Goal: Transaction & Acquisition: Purchase product/service

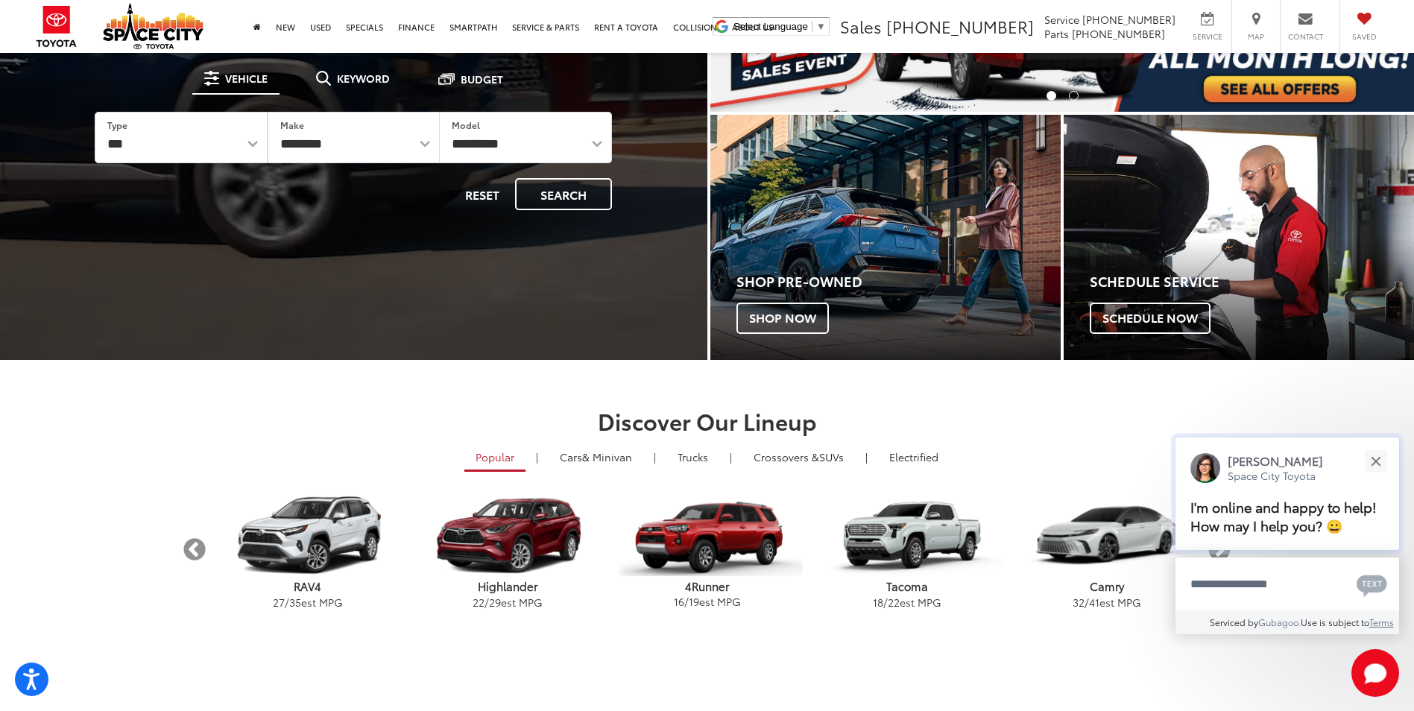
scroll to position [447, 0]
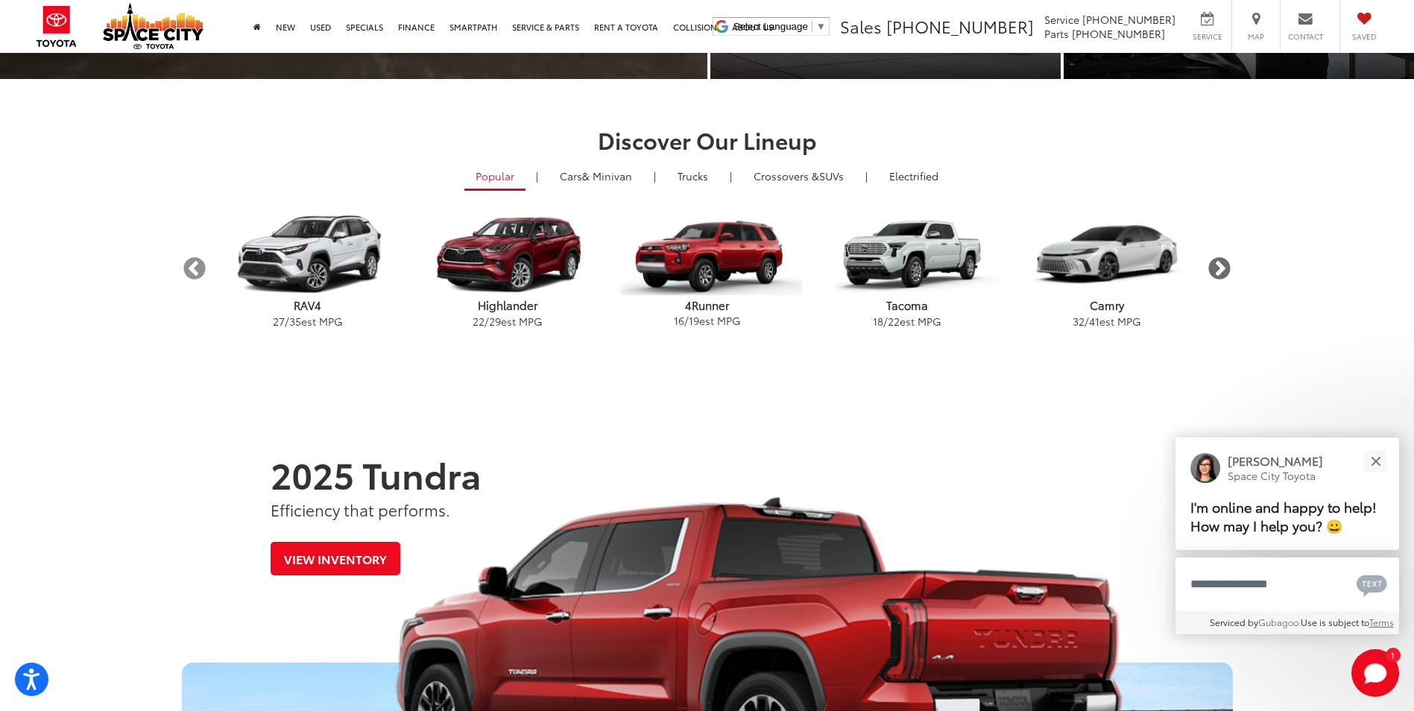
click at [1217, 275] on button "Next" at bounding box center [1219, 269] width 26 height 26
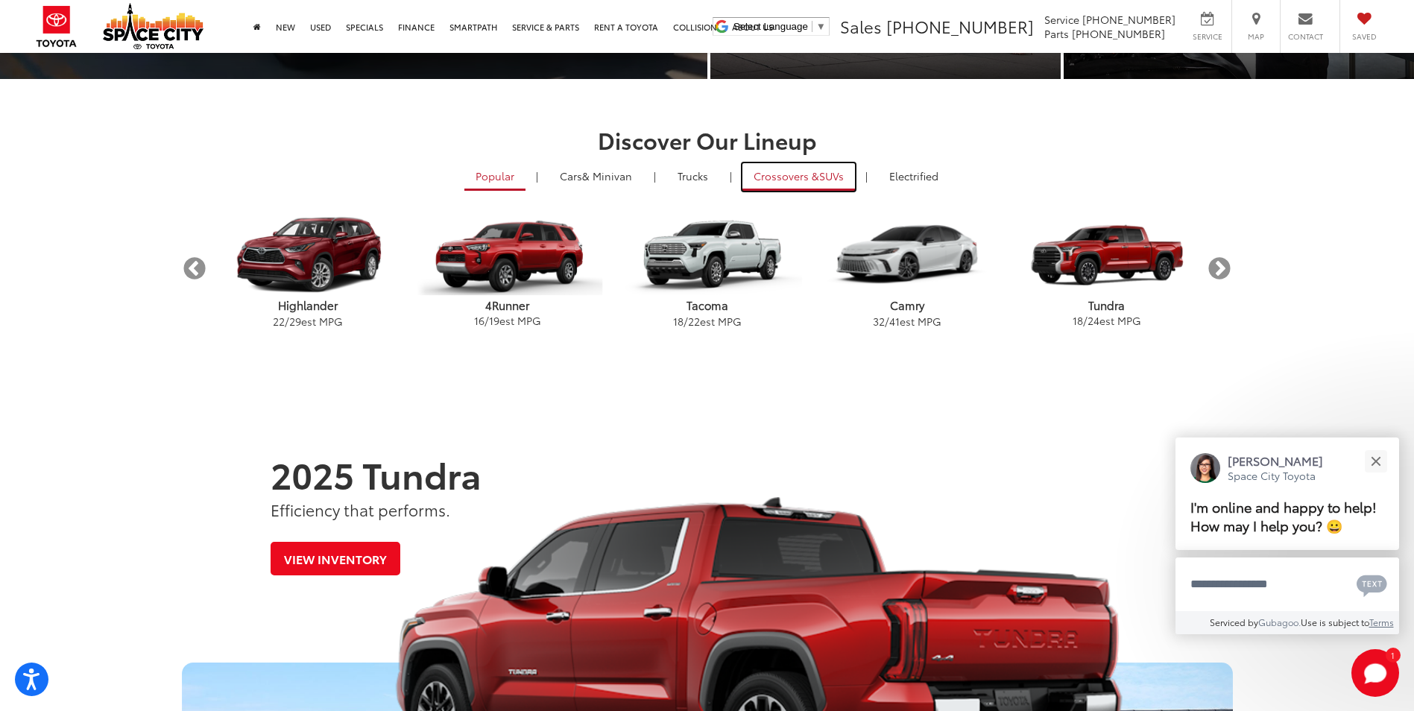
click at [803, 181] on span "Crossovers &" at bounding box center [786, 175] width 66 height 15
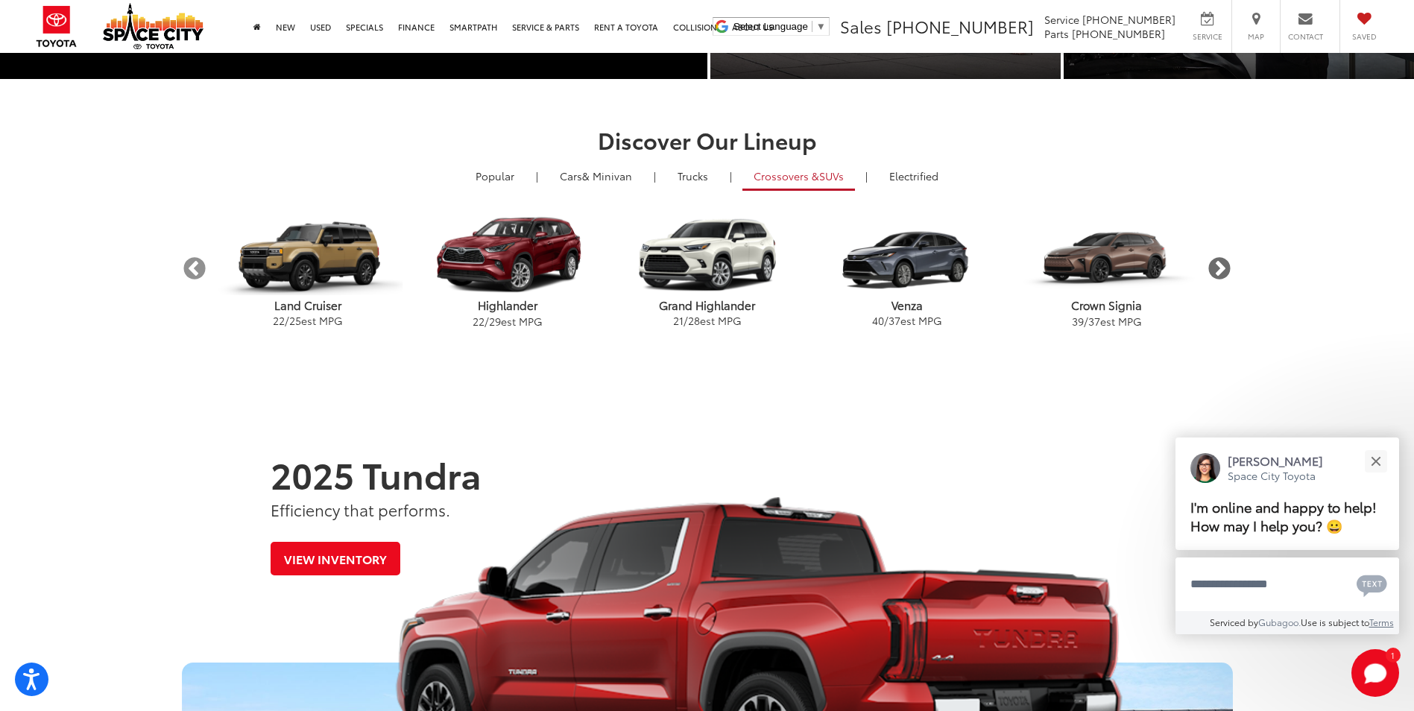
click at [1225, 272] on button "Next" at bounding box center [1219, 269] width 26 height 26
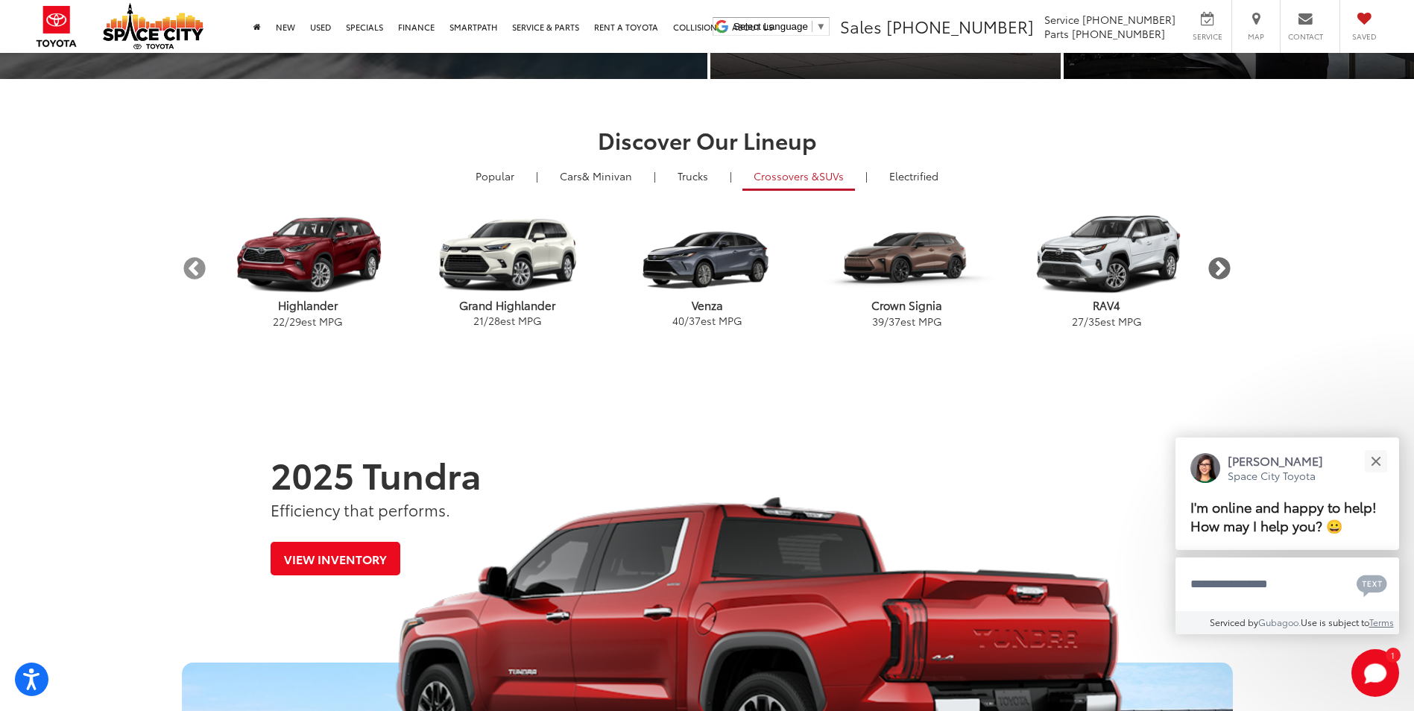
click at [1225, 272] on button "Next" at bounding box center [1219, 269] width 26 height 26
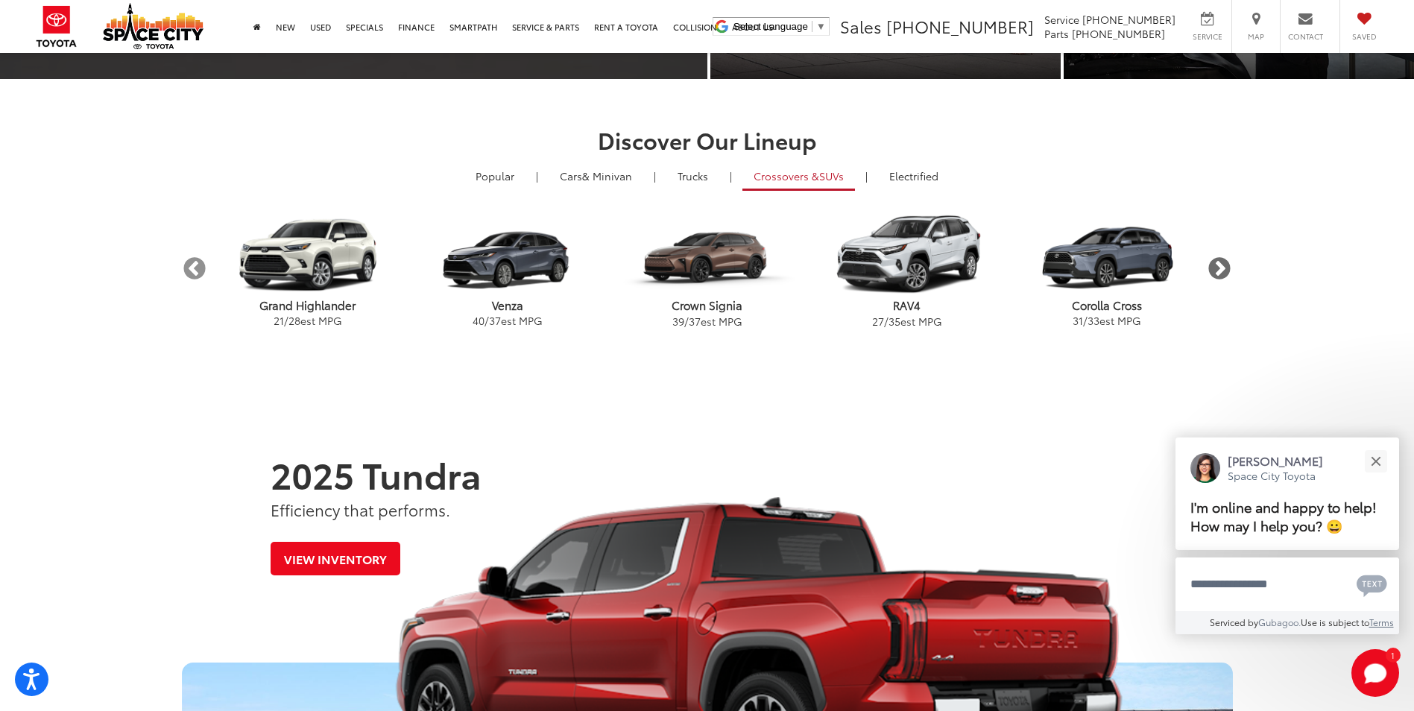
click at [1225, 272] on button "Next" at bounding box center [1219, 269] width 26 height 26
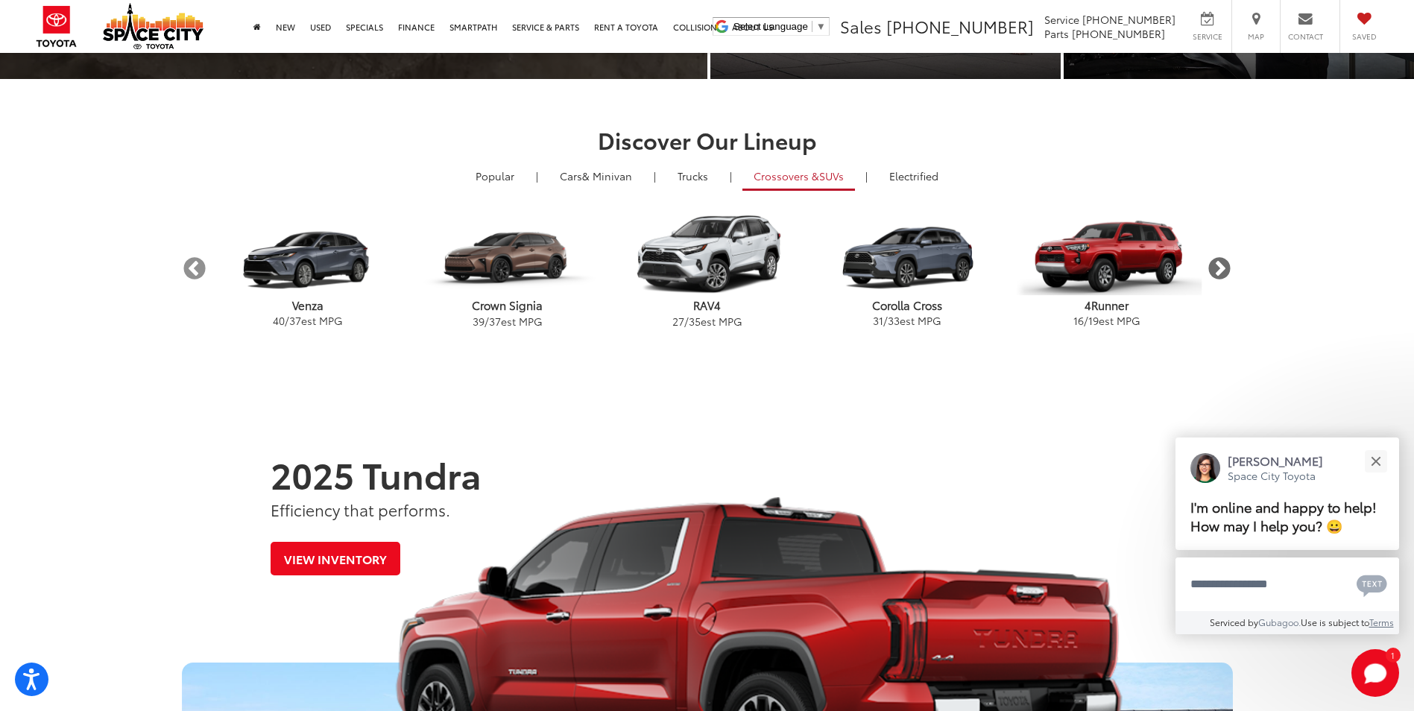
click at [1224, 271] on button "Next" at bounding box center [1219, 269] width 26 height 26
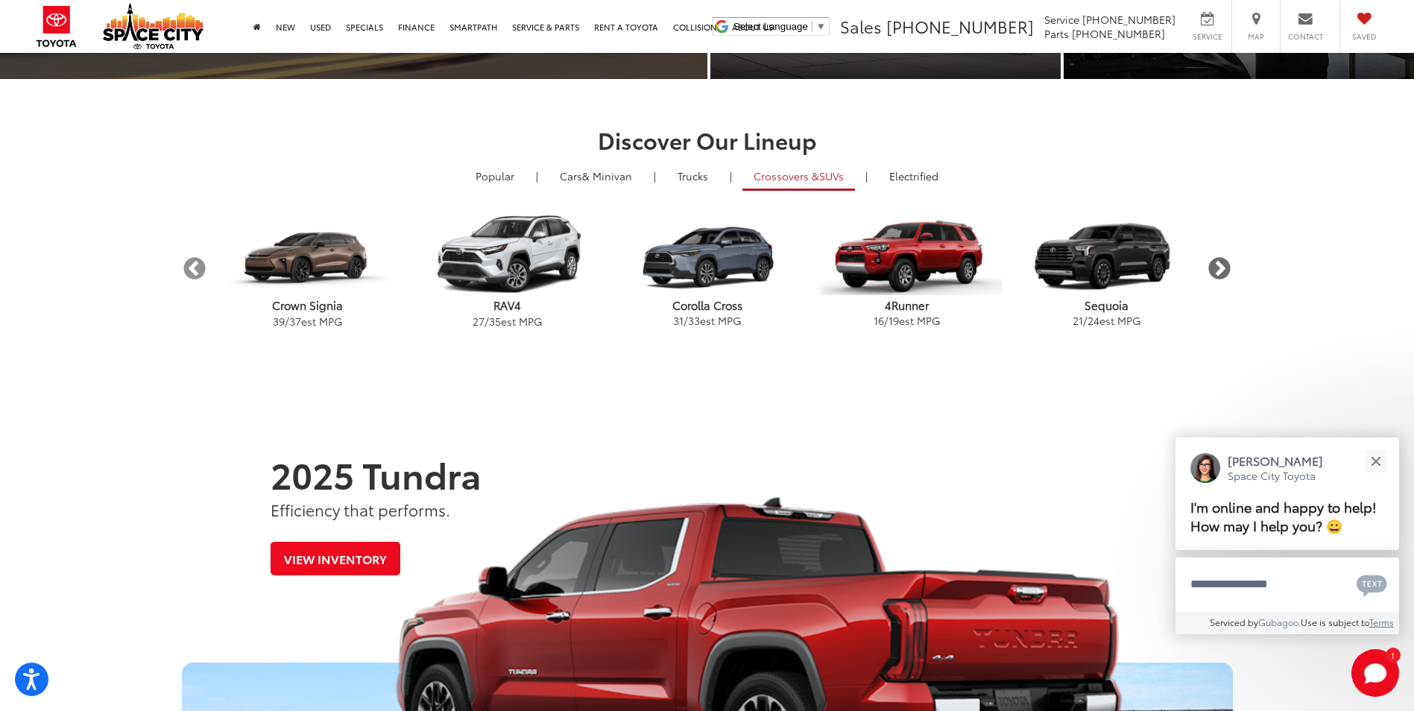
click at [1224, 271] on button "Next" at bounding box center [1219, 269] width 26 height 26
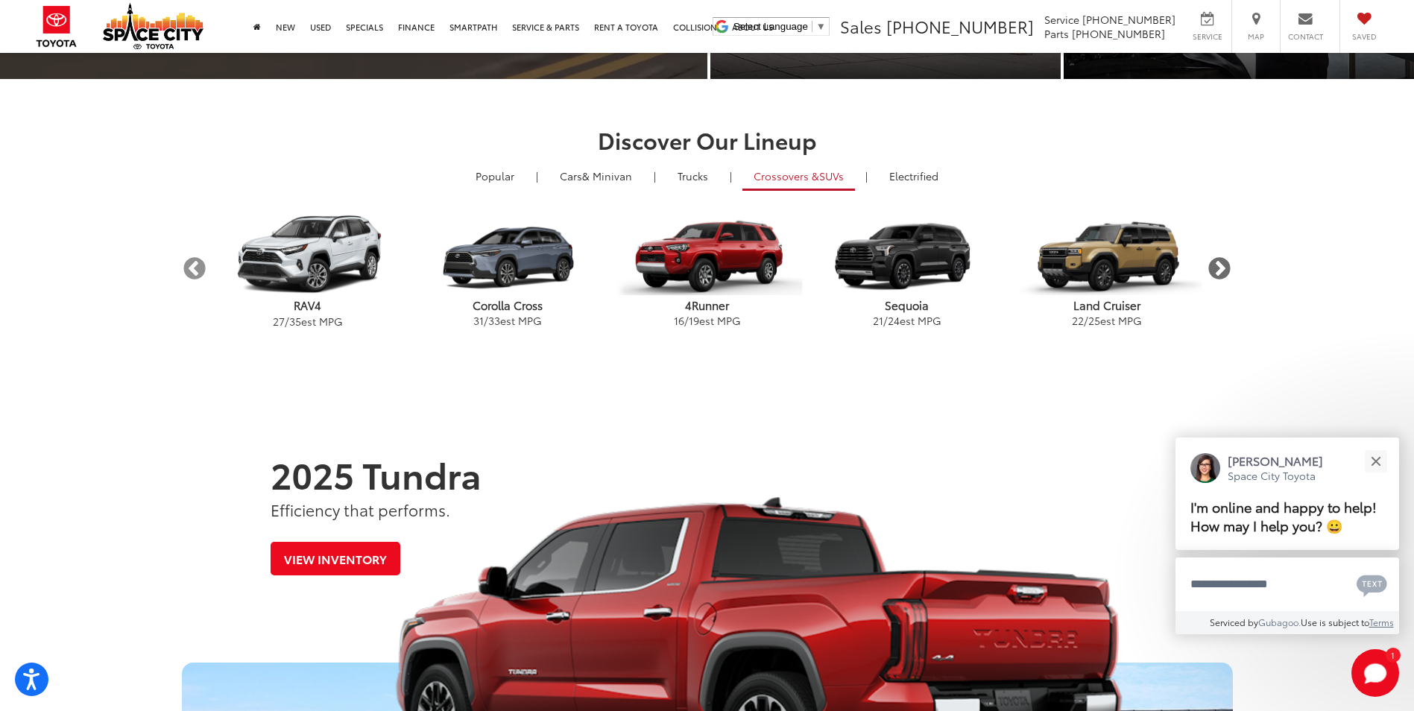
click at [1224, 271] on button "Next" at bounding box center [1219, 269] width 26 height 26
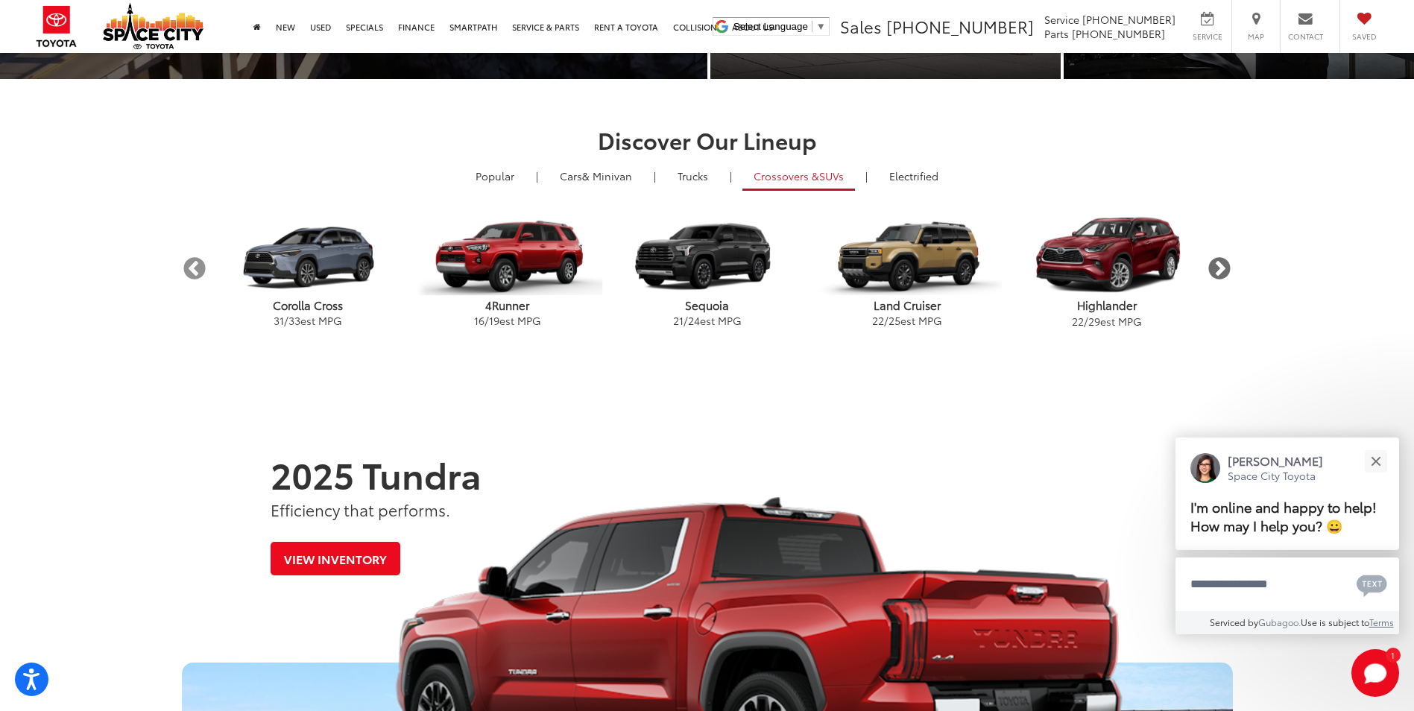
click at [1224, 271] on button "Next" at bounding box center [1219, 269] width 26 height 26
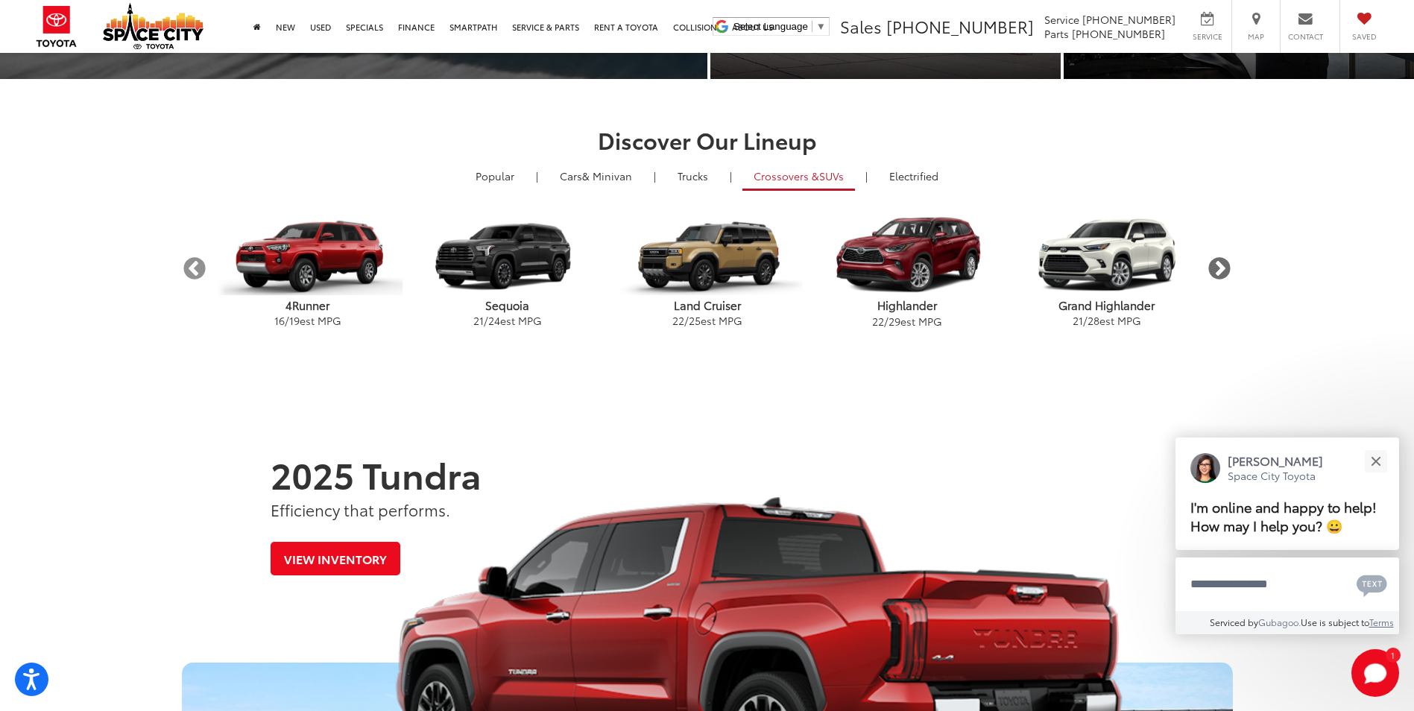
click at [1224, 271] on button "Next" at bounding box center [1219, 269] width 26 height 26
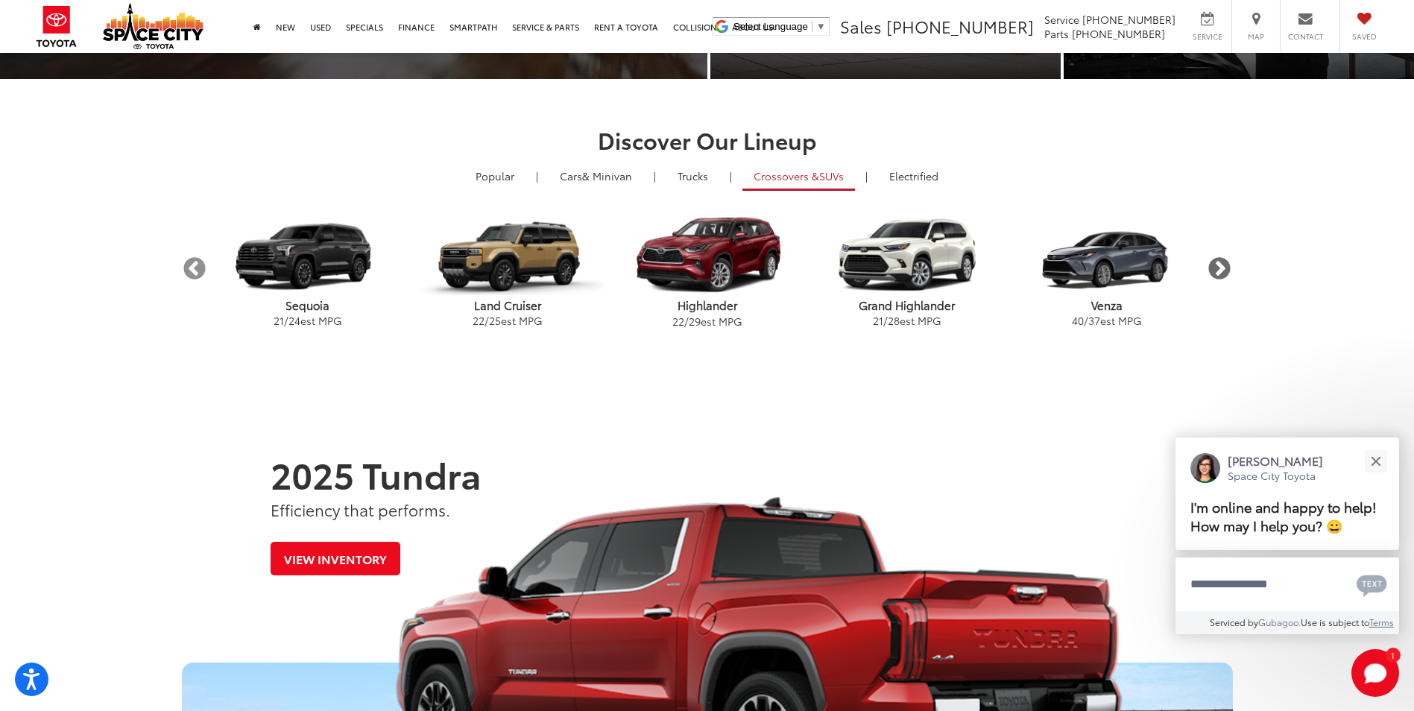
click at [1224, 271] on button "Next" at bounding box center [1219, 269] width 26 height 26
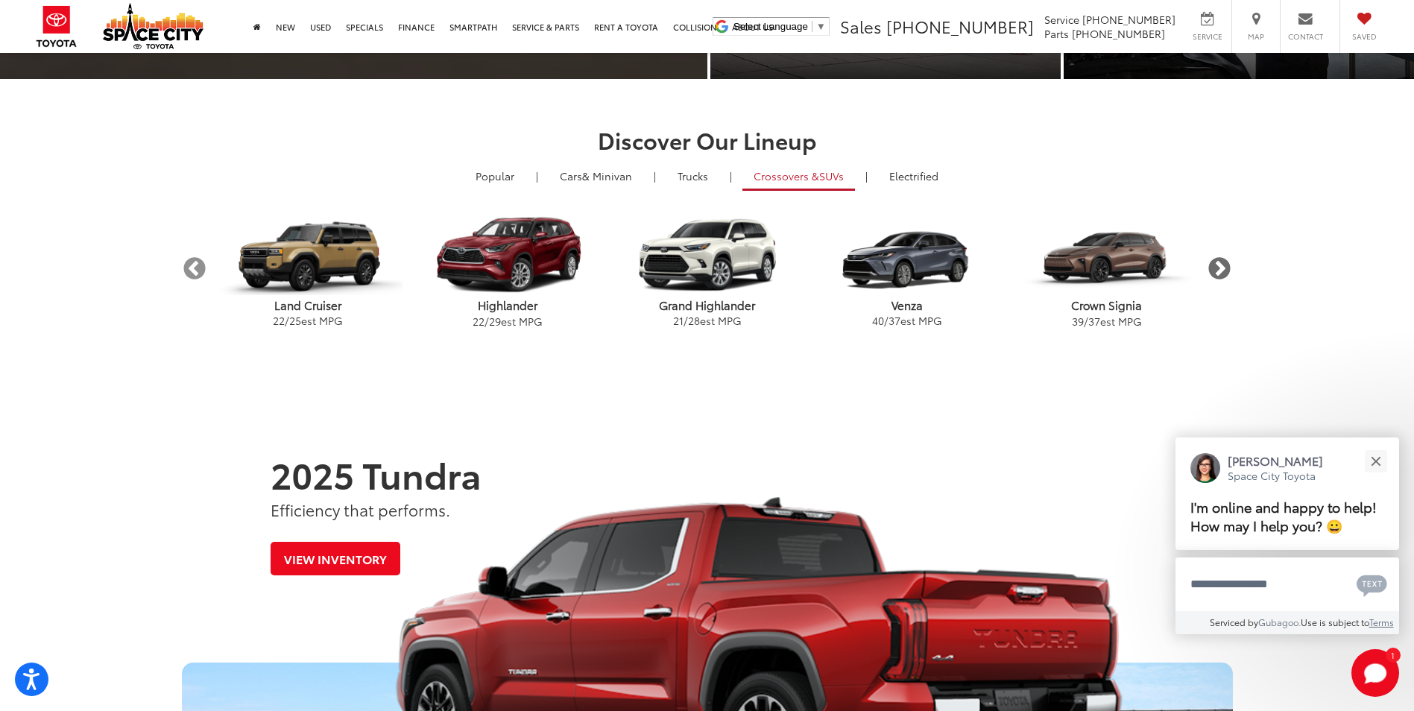
click at [1224, 271] on button "Next" at bounding box center [1219, 269] width 26 height 26
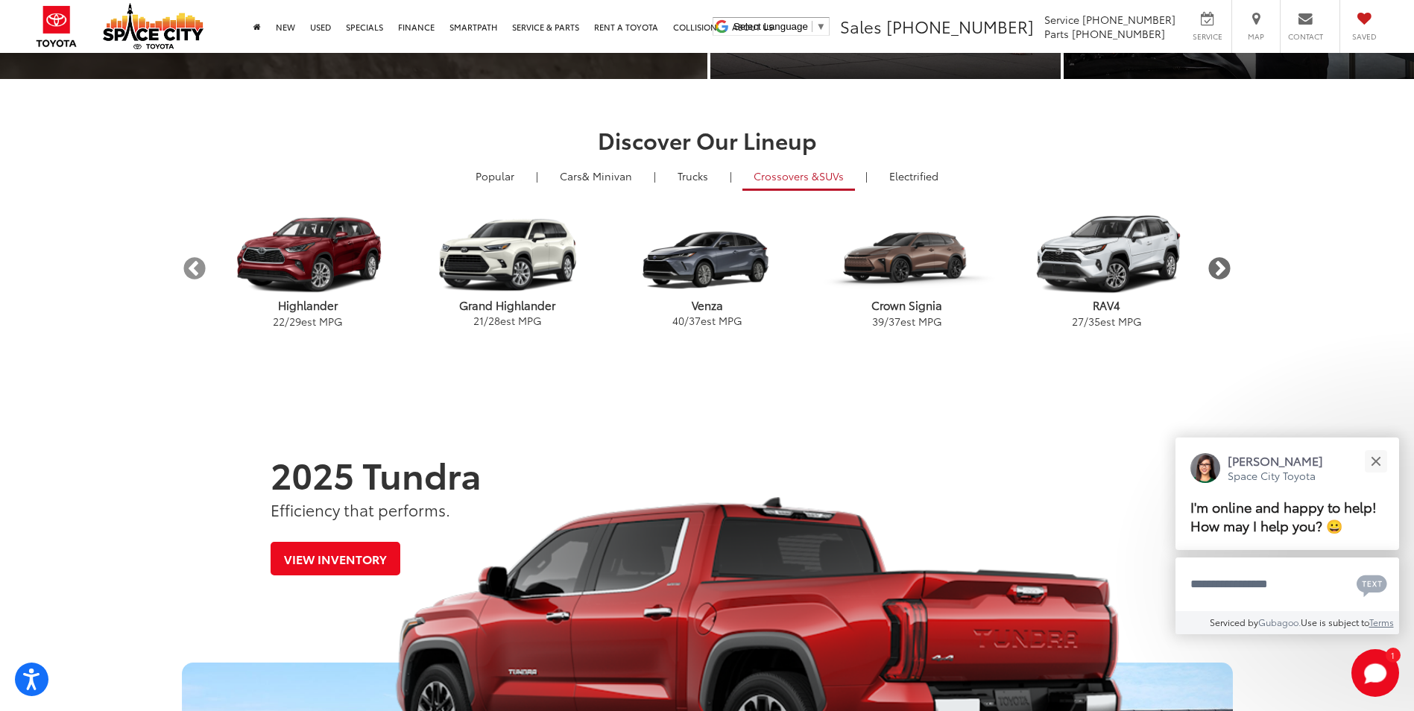
click at [1224, 271] on button "Next" at bounding box center [1219, 269] width 26 height 26
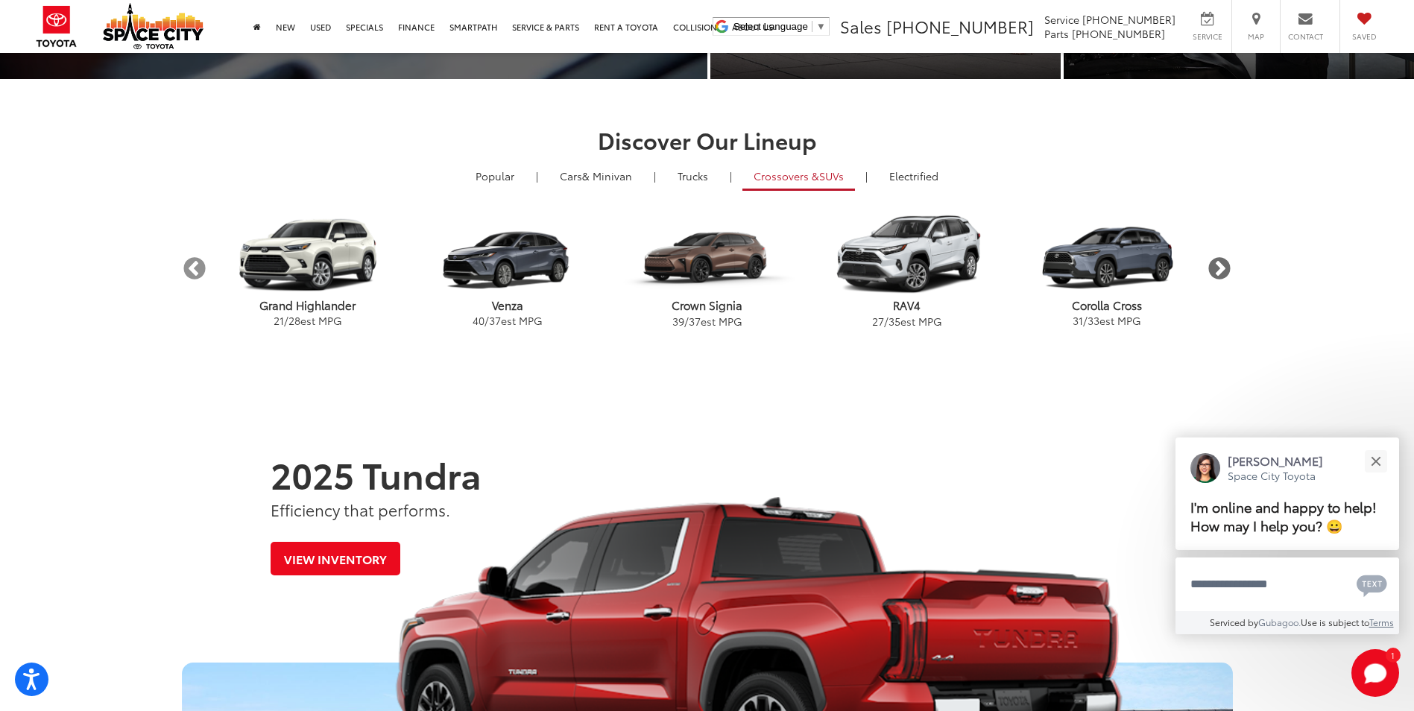
click at [1223, 270] on button "Next" at bounding box center [1219, 269] width 26 height 26
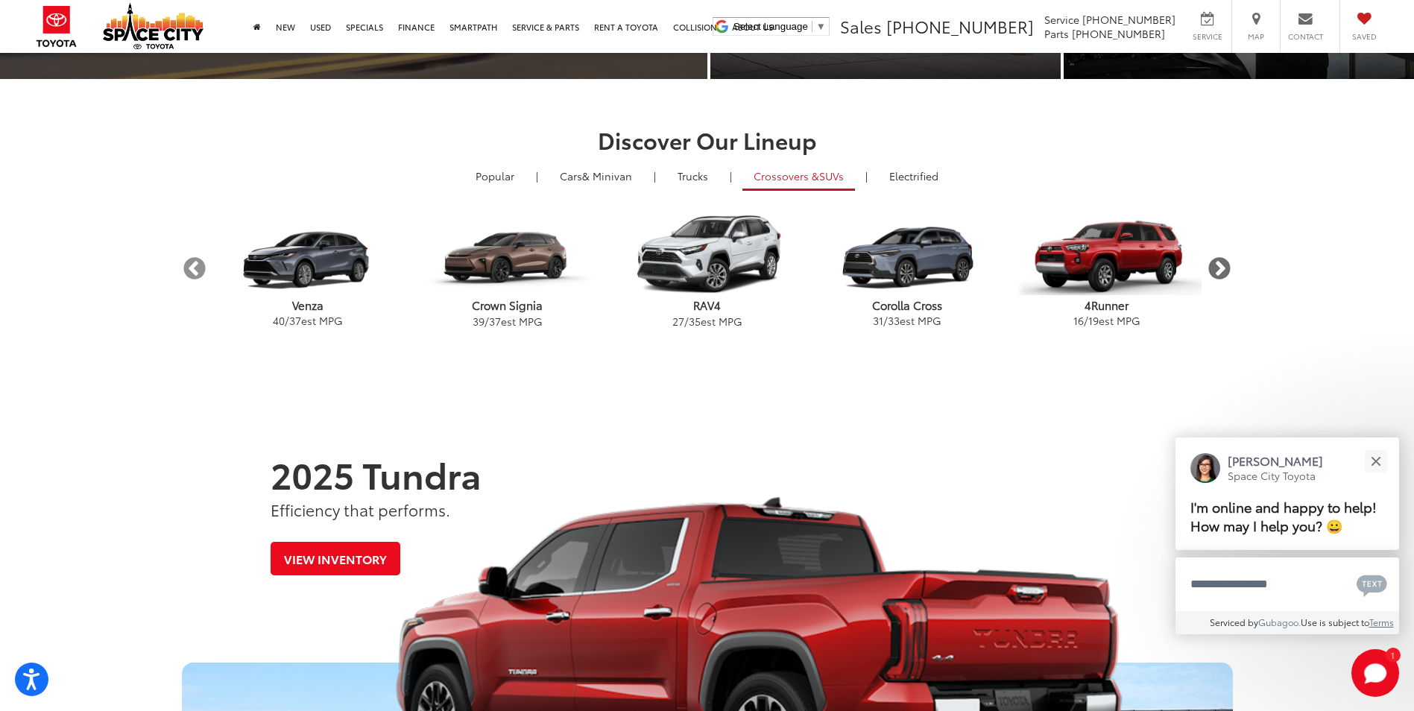
click at [1221, 270] on button "Next" at bounding box center [1219, 269] width 26 height 26
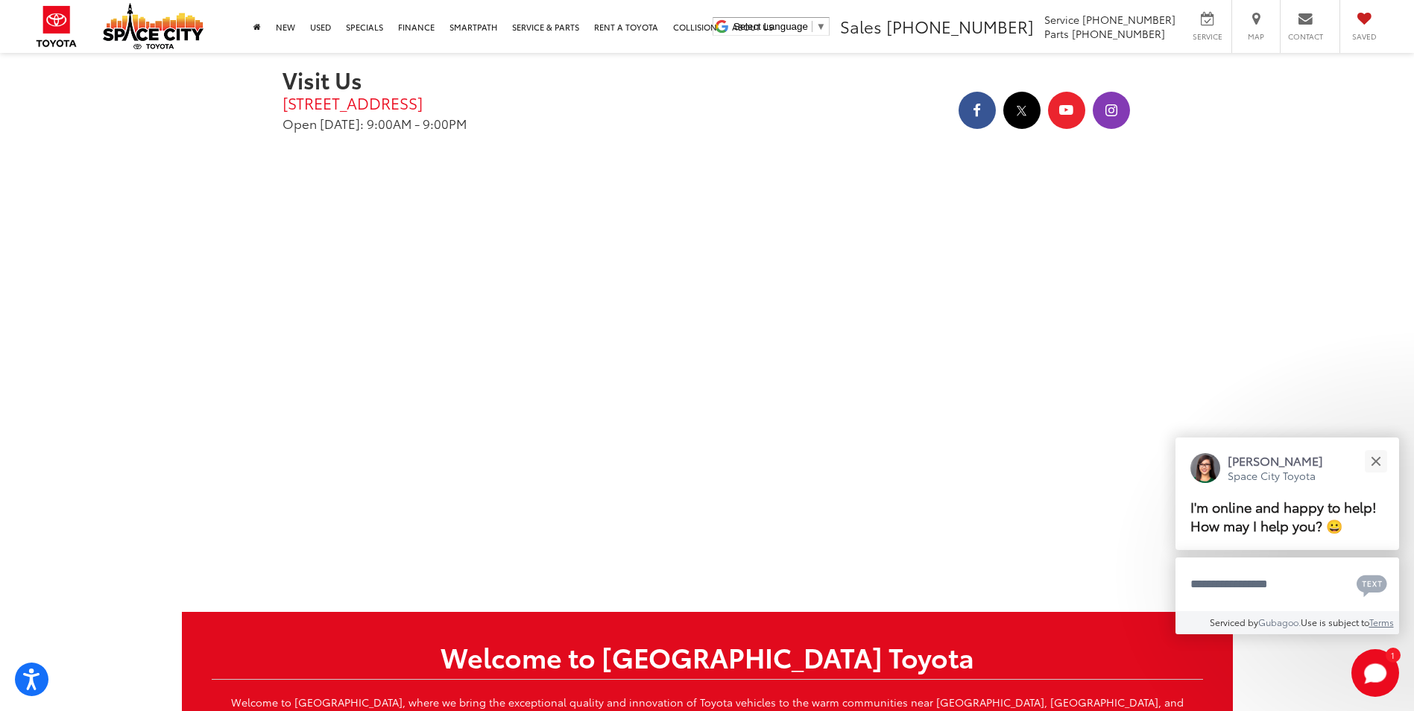
scroll to position [2683, 0]
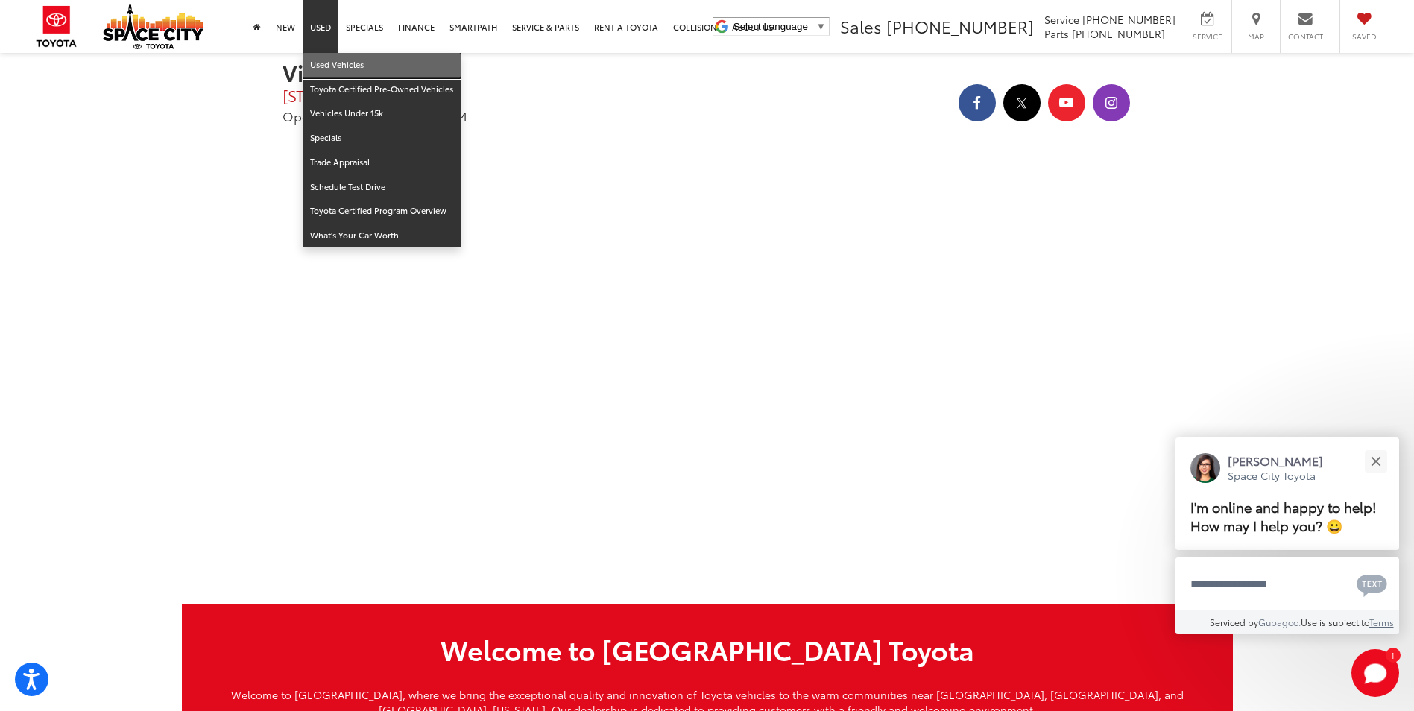
click at [338, 66] on link "Used Vehicles" at bounding box center [382, 65] width 158 height 25
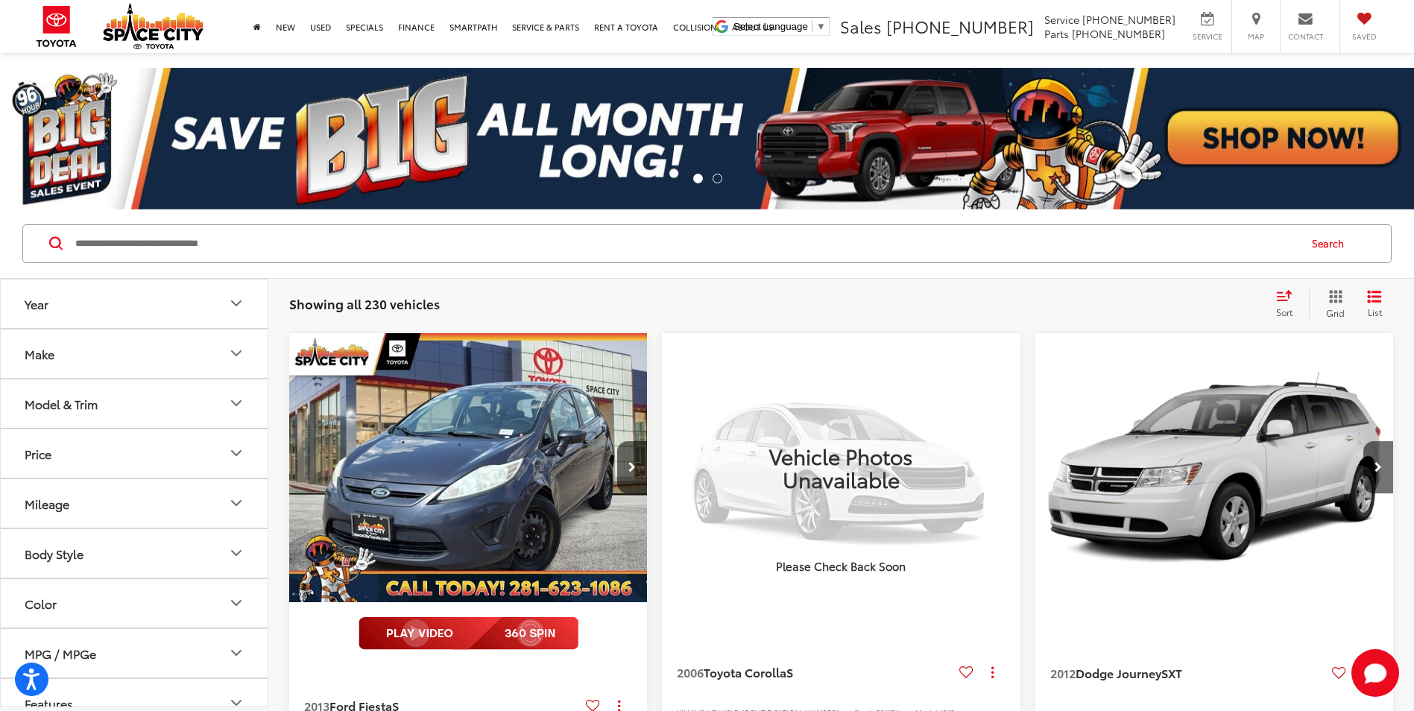
click at [200, 229] on input "Search by Make, Model, or Keyword" at bounding box center [686, 244] width 1224 height 36
type input "**"
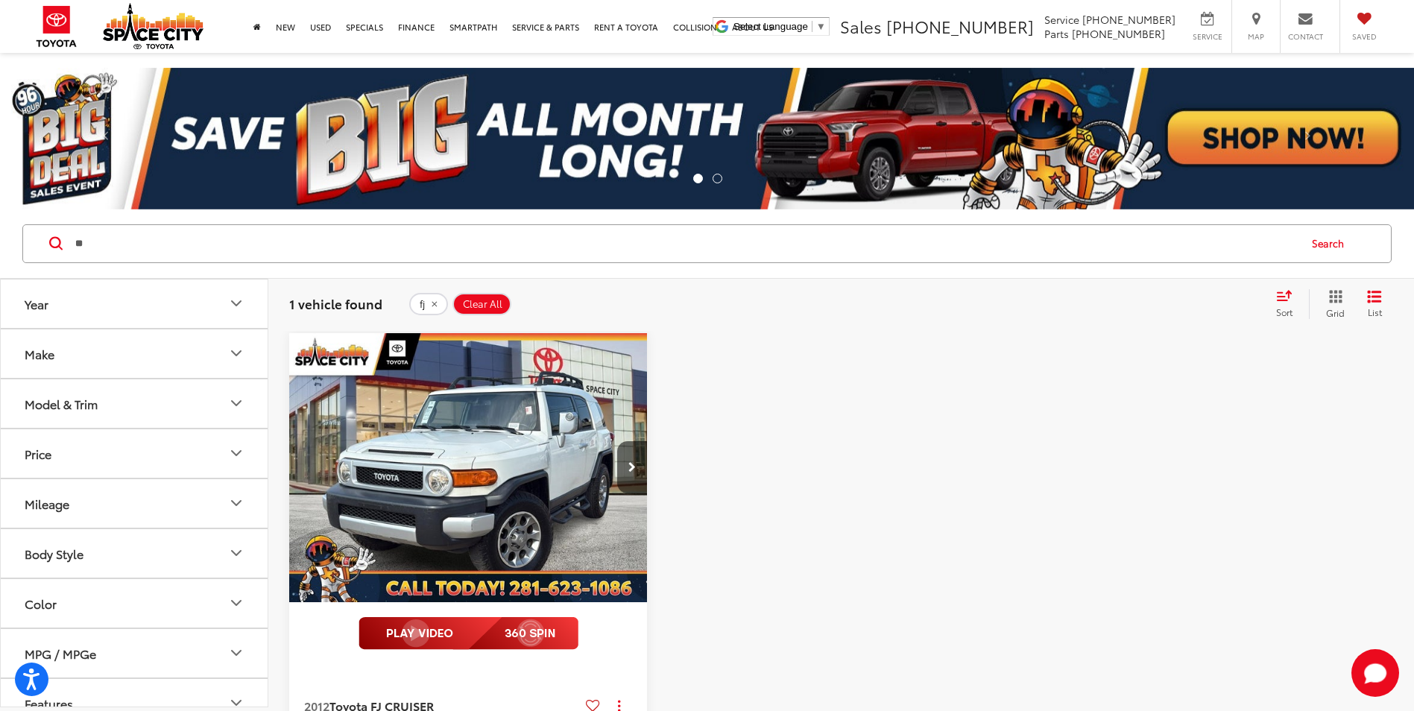
click at [522, 510] on img "2012 Toyota FJ CRUISER Base 0" at bounding box center [468, 468] width 360 height 270
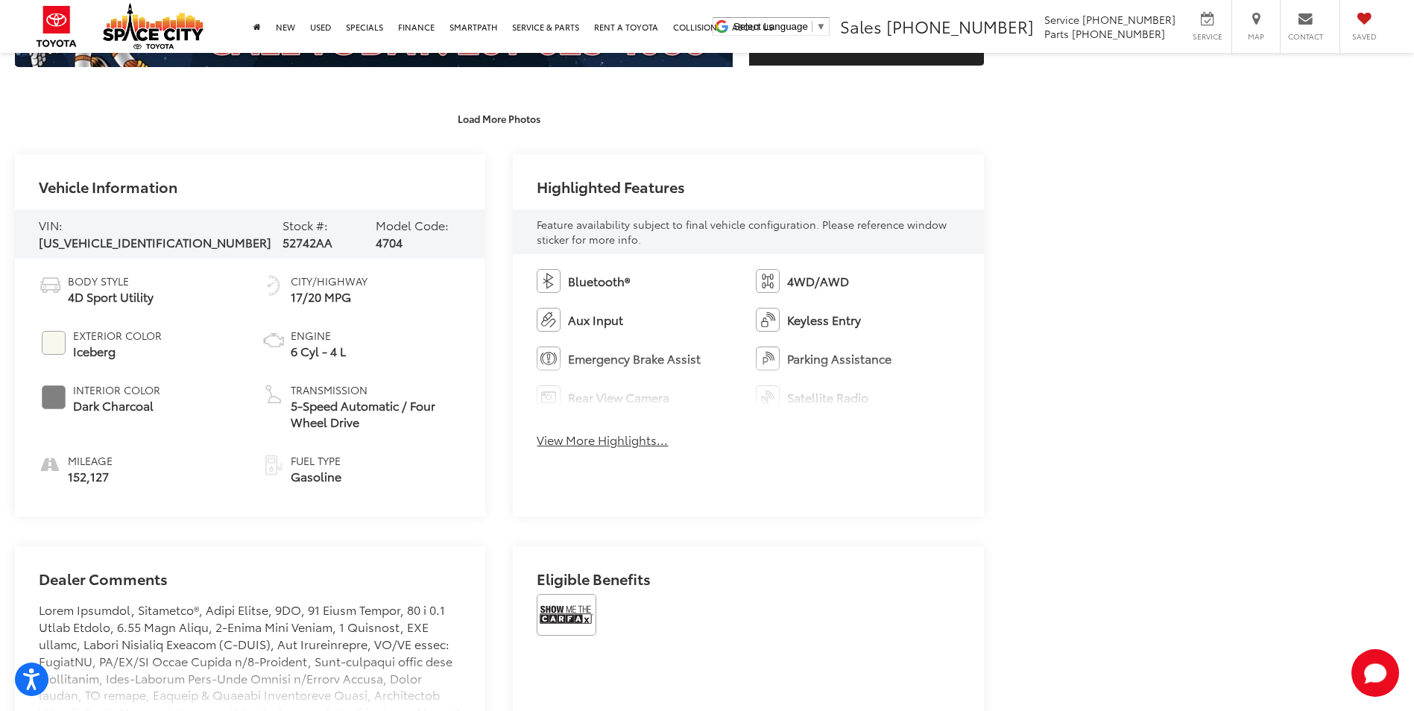
scroll to position [745, 0]
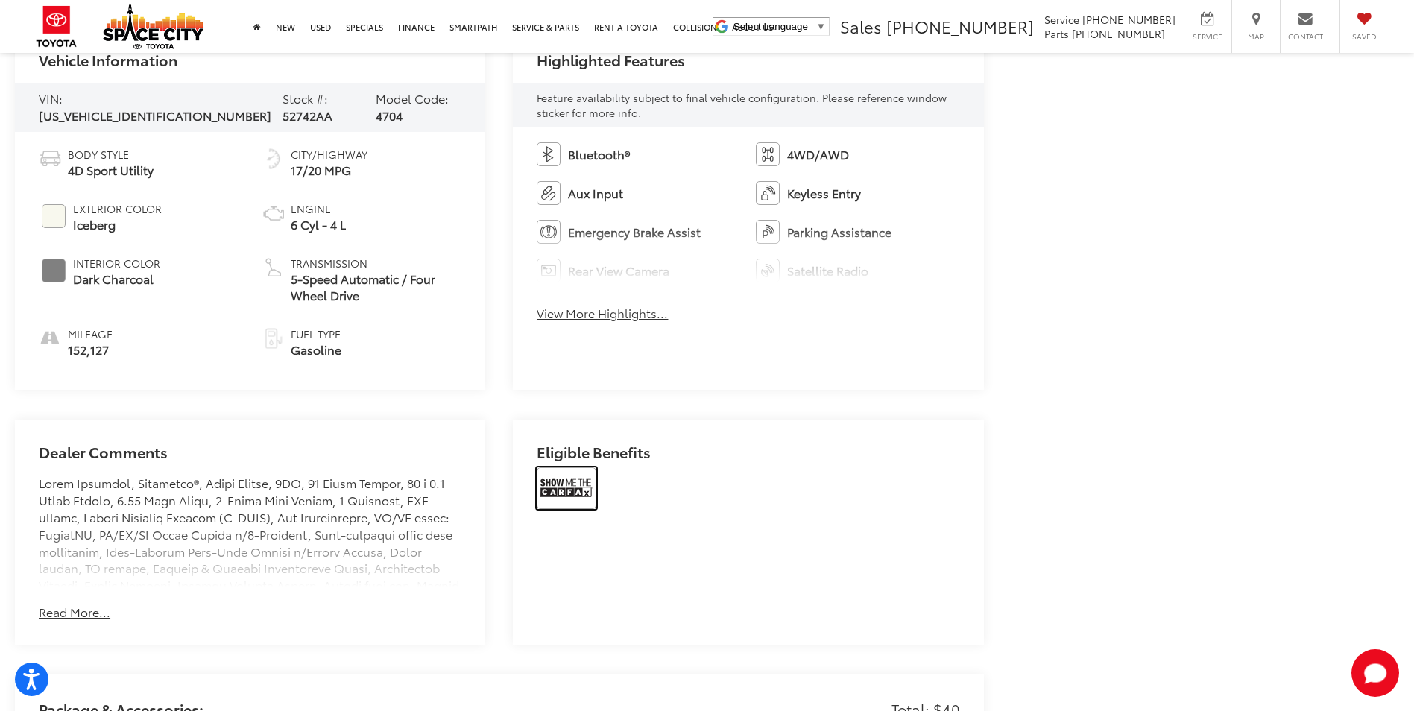
click at [552, 476] on img at bounding box center [567, 488] width 60 height 42
